Goal: Information Seeking & Learning: Find specific fact

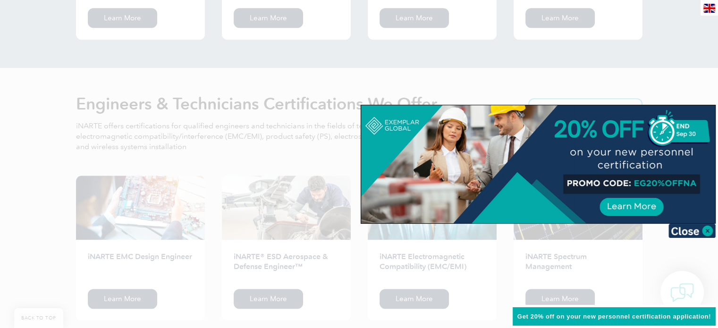
scroll to position [1139, 0]
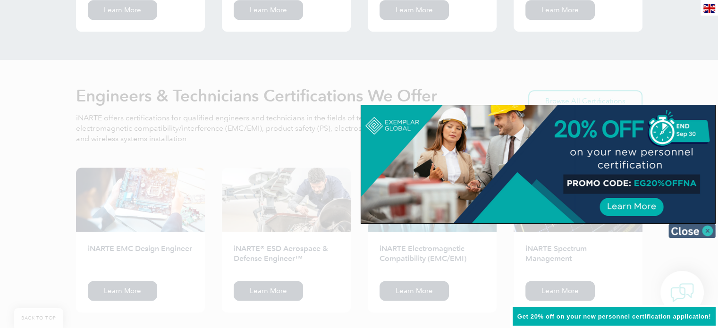
click at [696, 229] on img at bounding box center [692, 231] width 47 height 14
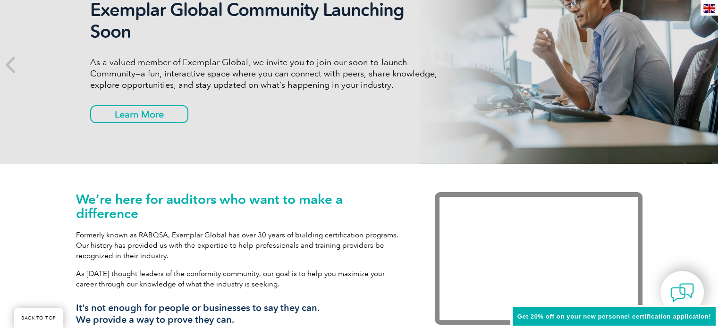
scroll to position [0, 0]
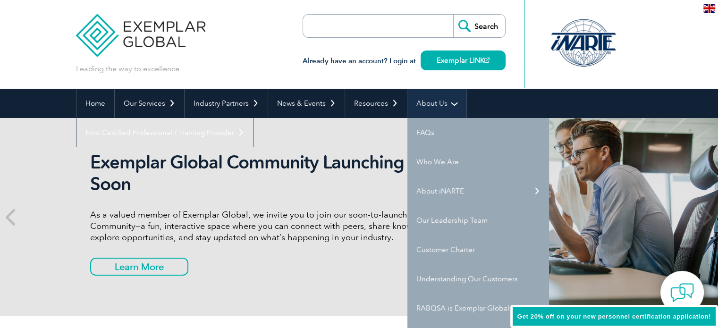
click at [423, 103] on link "About Us" at bounding box center [437, 103] width 59 height 29
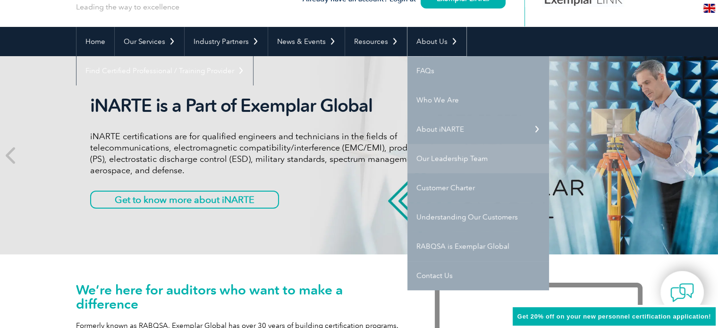
scroll to position [60, 0]
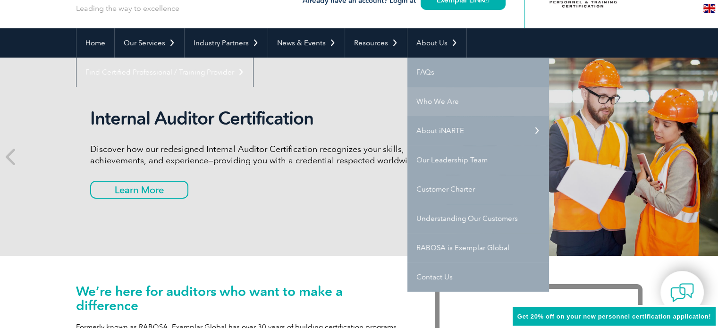
click at [450, 102] on link "Who We Are" at bounding box center [479, 101] width 142 height 29
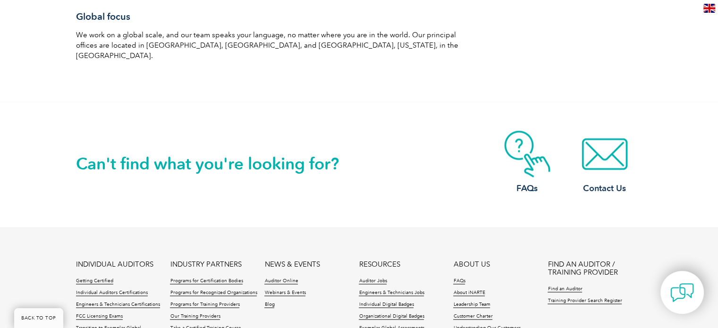
scroll to position [1649, 0]
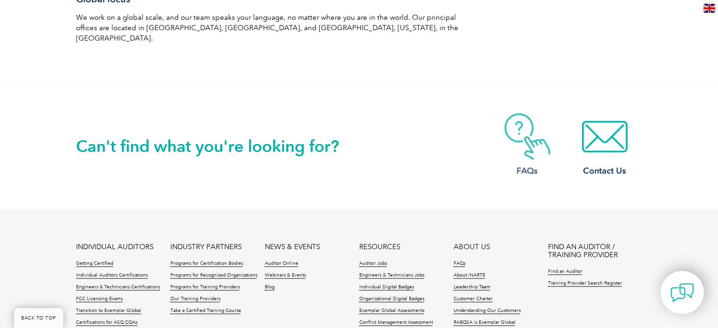
click at [535, 143] on link "FAQs" at bounding box center [528, 145] width 76 height 64
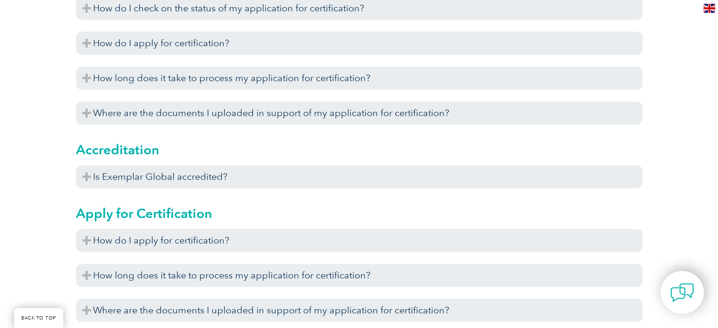
scroll to position [351, 0]
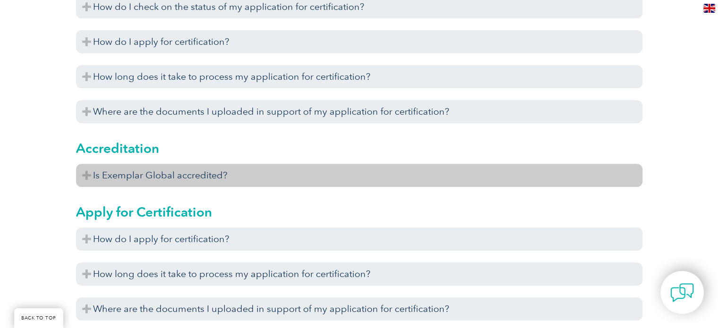
click at [161, 183] on h3 "Is Exemplar Global accredited?" at bounding box center [359, 175] width 567 height 23
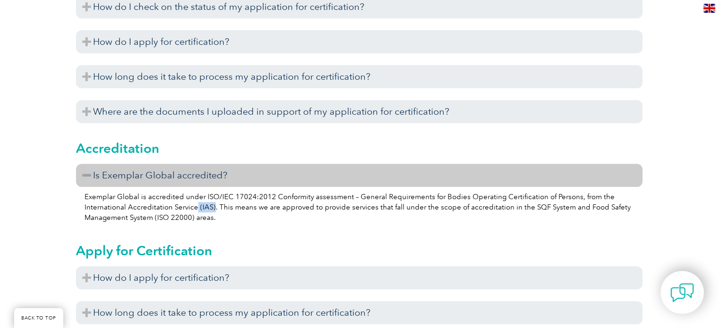
drag, startPoint x: 212, startPoint y: 205, endPoint x: 195, endPoint y: 205, distance: 17.5
click at [195, 205] on p "Exemplar Global is accredited under ISO/IEC 17024:2012 Conformity assessment – …" at bounding box center [360, 207] width 550 height 31
